Goal: Transaction & Acquisition: Purchase product/service

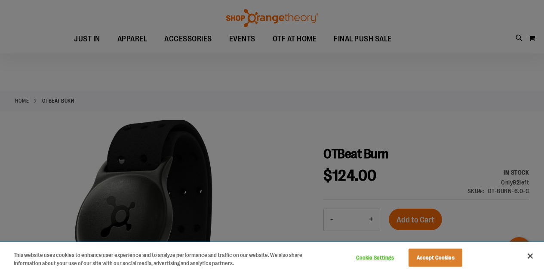
scroll to position [71, 0]
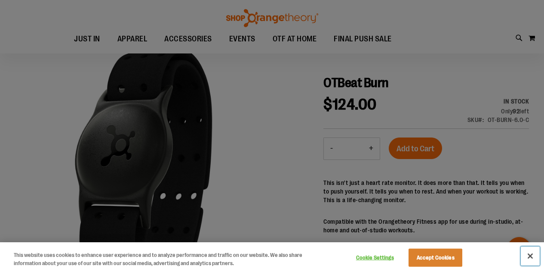
click at [531, 249] on button "Close" at bounding box center [530, 255] width 19 height 19
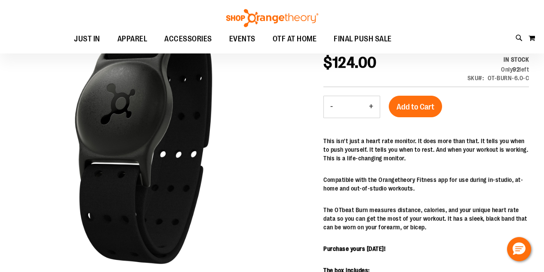
scroll to position [143, 0]
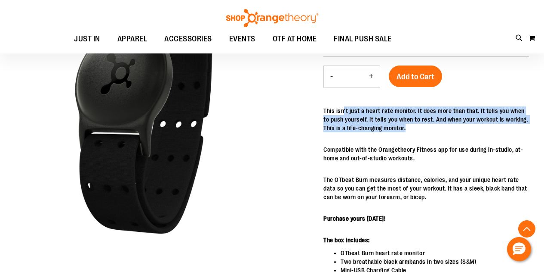
drag, startPoint x: 344, startPoint y: 108, endPoint x: 406, endPoint y: 133, distance: 67.0
click at [406, 133] on div "This isn't just a heart rate monitor. It does more than that. It tells you when…" at bounding box center [427, 247] width 206 height 282
click at [442, 140] on div "This isn't just a heart rate monitor. It does more than that. It tells you when…" at bounding box center [427, 247] width 206 height 282
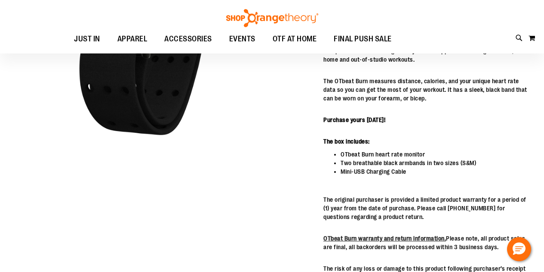
scroll to position [71, 0]
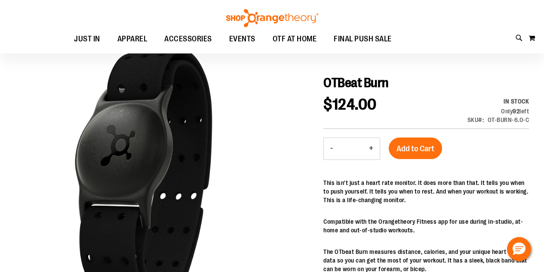
click at [298, 22] on img at bounding box center [272, 18] width 95 height 18
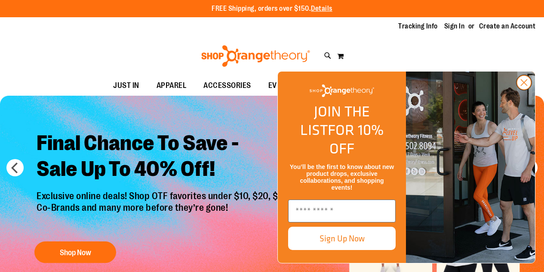
click at [523, 90] on circle "Close dialog" at bounding box center [524, 82] width 14 height 14
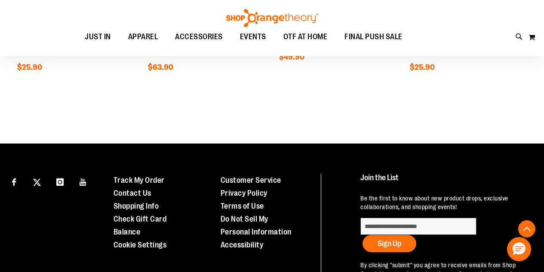
scroll to position [717, 0]
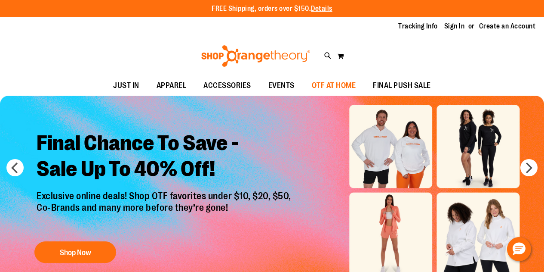
click at [322, 87] on span "OTF AT HOME" at bounding box center [334, 85] width 44 height 19
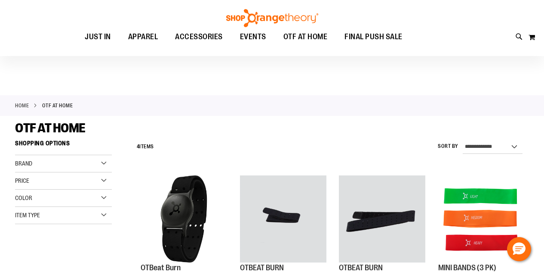
scroll to position [71, 0]
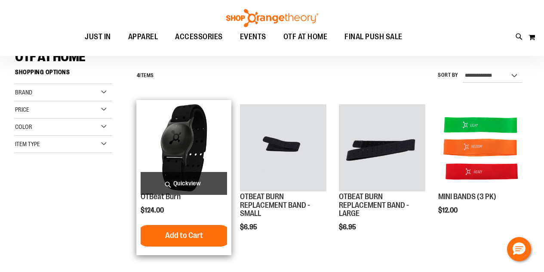
click at [204, 116] on img "product" at bounding box center [184, 147] width 87 height 87
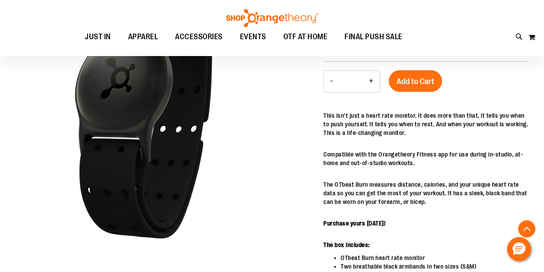
scroll to position [142, 0]
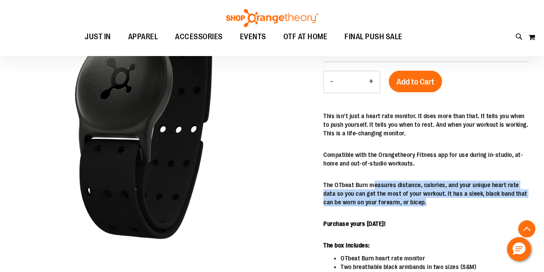
drag, startPoint x: 376, startPoint y: 183, endPoint x: 481, endPoint y: 211, distance: 109.2
click at [481, 211] on div "This isn't just a heart rate monitor. It does more than that. It tells you when…" at bounding box center [427, 252] width 206 height 282
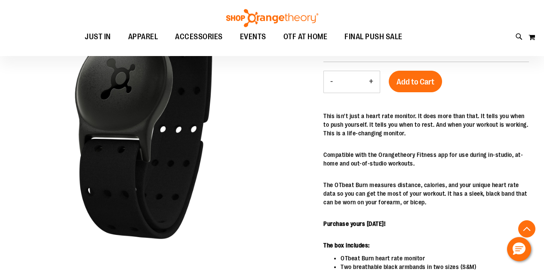
click at [443, 222] on p "Purchase yours [DATE]!" at bounding box center [427, 223] width 206 height 9
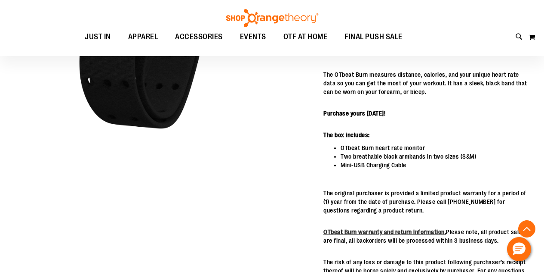
scroll to position [286, 0]
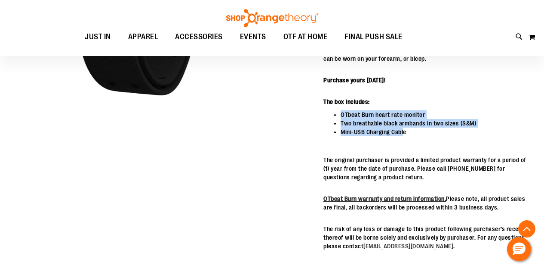
drag, startPoint x: 342, startPoint y: 117, endPoint x: 405, endPoint y: 127, distance: 63.3
click at [405, 127] on ul "OTbeat Burn heart rate monitor Two breathable black armbands in two sizes (S&M)…" at bounding box center [427, 123] width 206 height 26
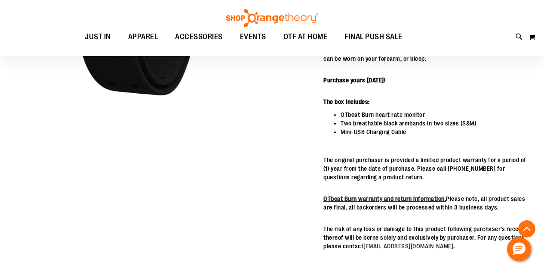
click at [421, 133] on li "Mini-USB Charging Cable" at bounding box center [435, 131] width 189 height 9
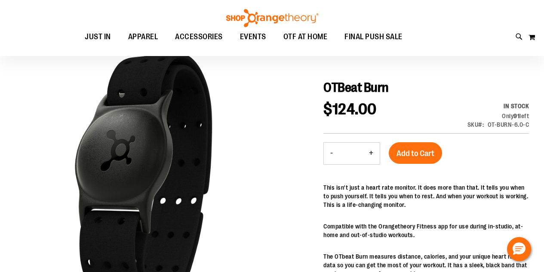
scroll to position [143, 0]
